Goal: Share content: Share content

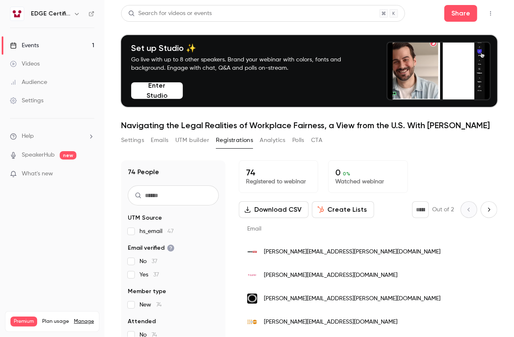
scroll to position [82, 0]
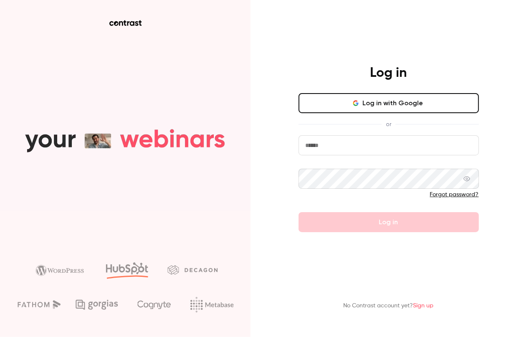
click at [356, 148] on input "email" at bounding box center [389, 145] width 181 height 20
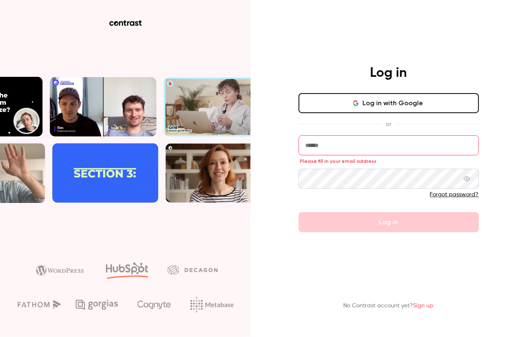
type input "**********"
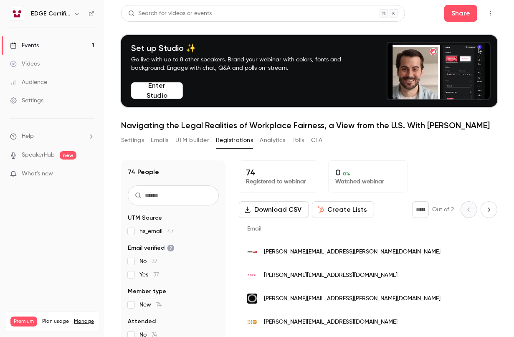
click at [349, 213] on button "Create Lists" at bounding box center [343, 209] width 62 height 17
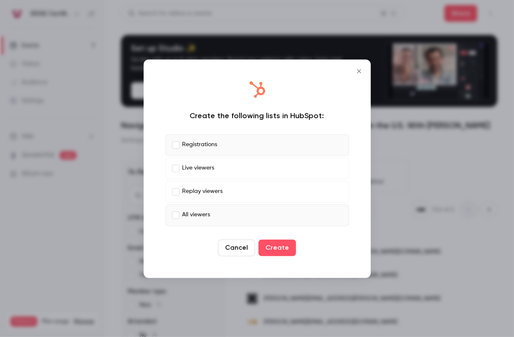
click at [176, 219] on label "All viewers" at bounding box center [257, 215] width 184 height 22
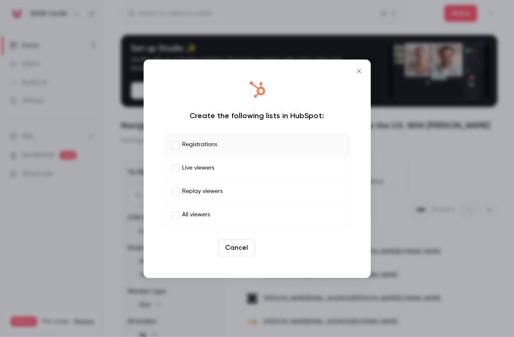
click at [283, 247] on button "Create" at bounding box center [278, 247] width 38 height 17
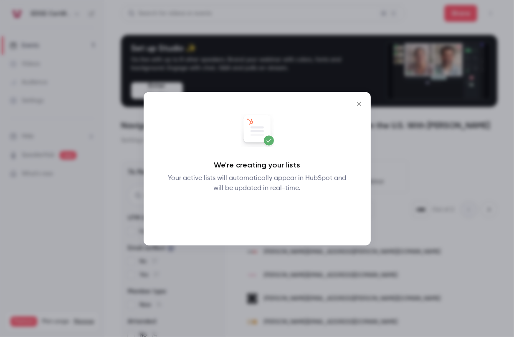
click at [259, 219] on button "Okay" at bounding box center [257, 215] width 31 height 17
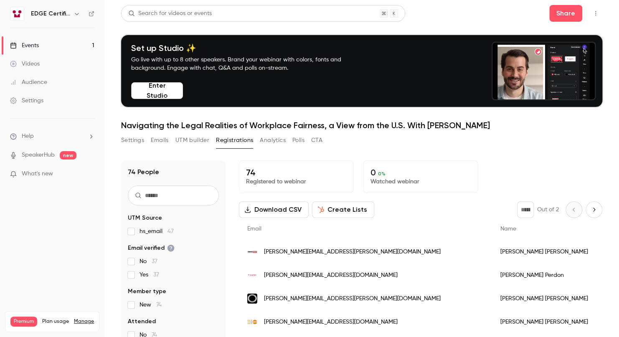
click at [62, 44] on link "Events 1" at bounding box center [52, 45] width 104 height 18
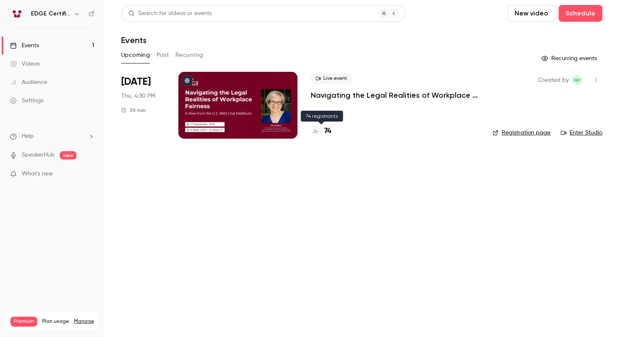
click at [326, 135] on h4 "74" at bounding box center [327, 131] width 7 height 11
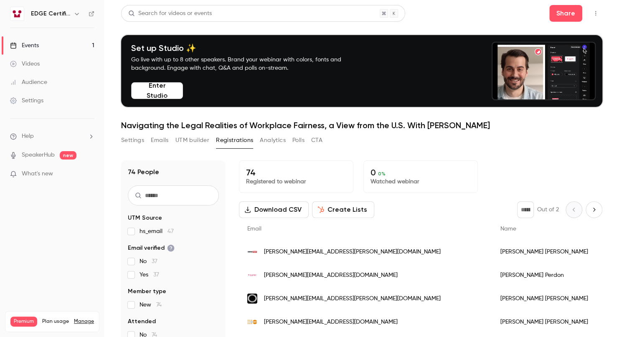
click at [63, 47] on link "Events 1" at bounding box center [52, 45] width 104 height 18
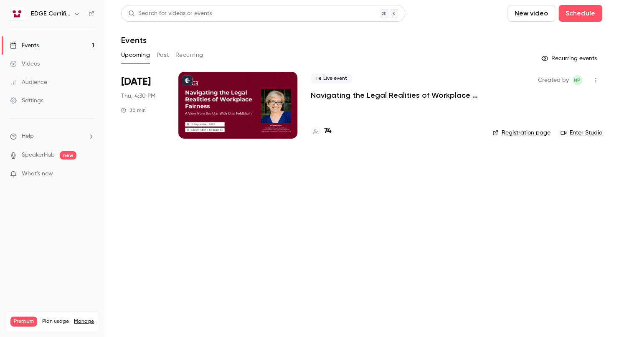
click at [262, 107] on div at bounding box center [237, 105] width 119 height 67
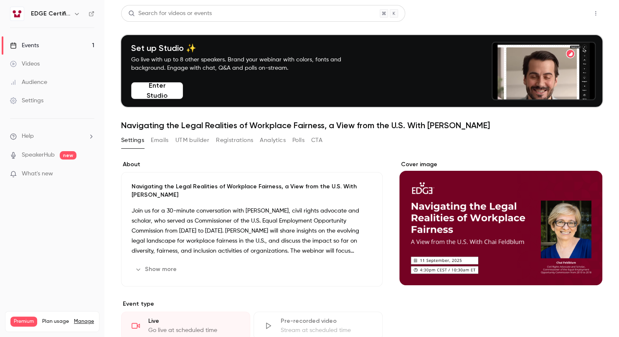
click at [559, 14] on button "Share" at bounding box center [566, 13] width 33 height 17
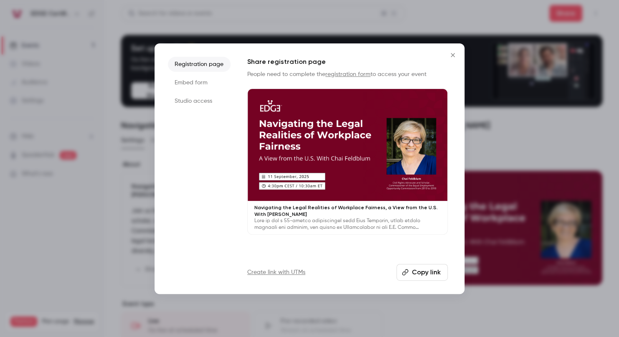
click at [426, 272] on button "Copy link" at bounding box center [422, 272] width 51 height 17
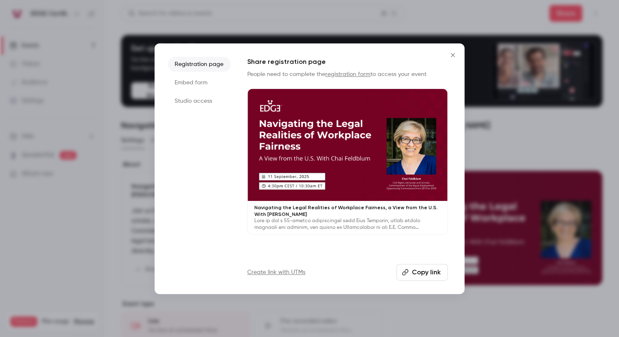
click at [455, 53] on icon "Close" at bounding box center [453, 55] width 10 height 7
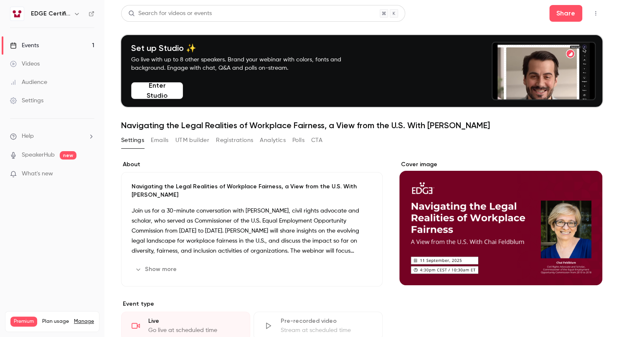
click at [233, 142] on button "Registrations" at bounding box center [234, 140] width 37 height 13
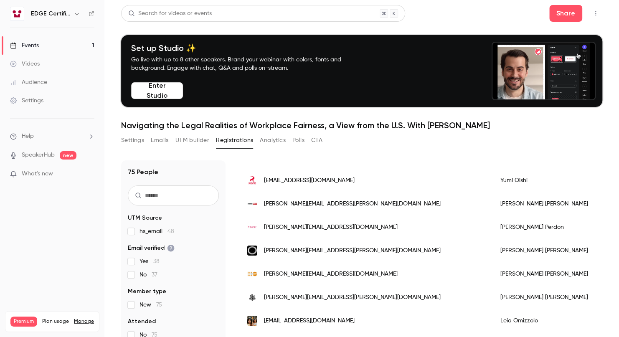
scroll to position [84, 0]
